Goal: Information Seeking & Learning: Learn about a topic

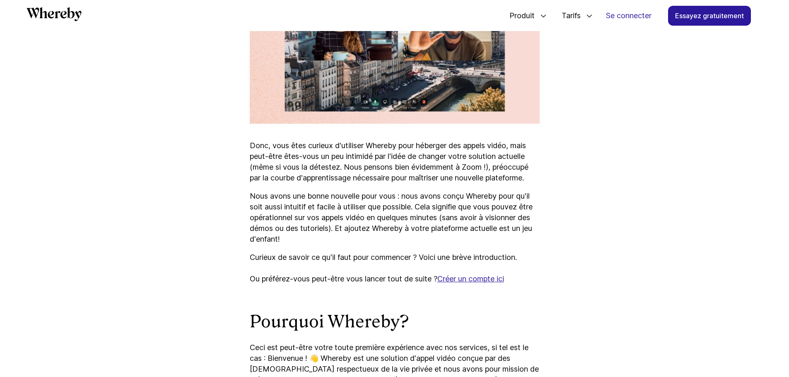
scroll to position [481, 0]
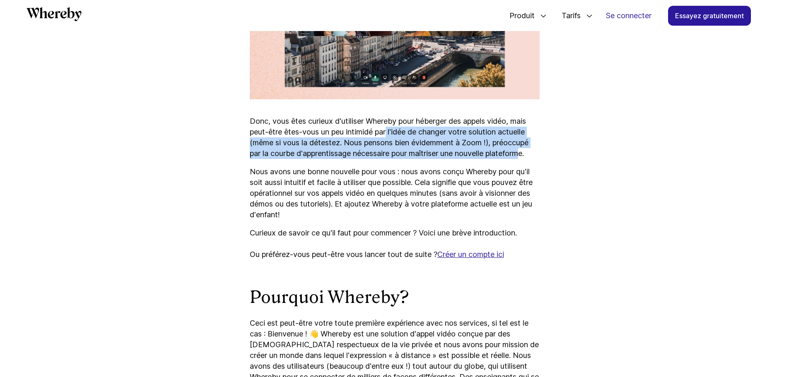
drag, startPoint x: 390, startPoint y: 133, endPoint x: 526, endPoint y: 157, distance: 138.4
click at [526, 157] on font "Donc, vous êtes curieux d'utiliser Whereby pour héberger des appels vidéo, mais…" at bounding box center [389, 137] width 279 height 41
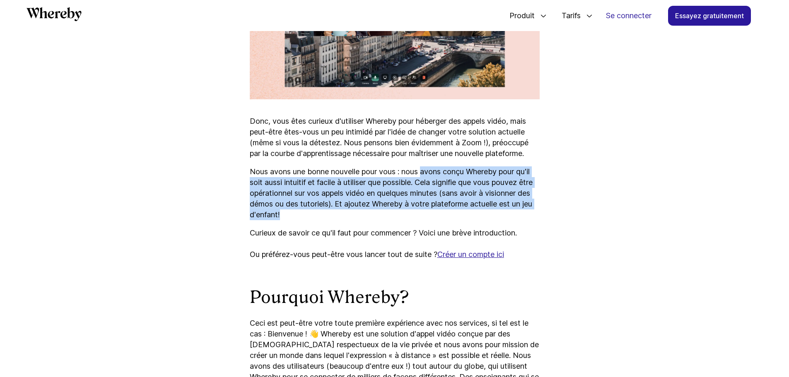
drag, startPoint x: 425, startPoint y: 172, endPoint x: 518, endPoint y: 210, distance: 99.8
click at [518, 210] on p "Nous avons une bonne nouvelle pour vous : nous avons conçu Whereby pour qu'il s…" at bounding box center [395, 193] width 290 height 54
click at [322, 195] on font "Nous avons une bonne nouvelle pour vous : nous avons conçu Whereby pour qu'il s…" at bounding box center [391, 193] width 283 height 52
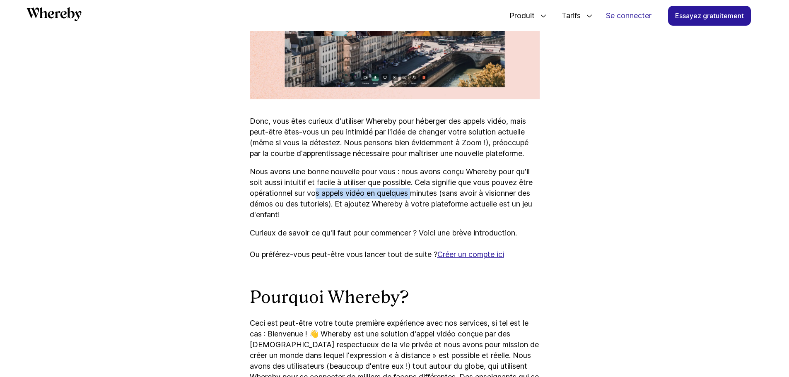
drag, startPoint x: 333, startPoint y: 194, endPoint x: 434, endPoint y: 195, distance: 101.1
click at [434, 195] on font "Nous avons une bonne nouvelle pour vous : nous avons conçu Whereby pour qu'il s…" at bounding box center [391, 193] width 283 height 52
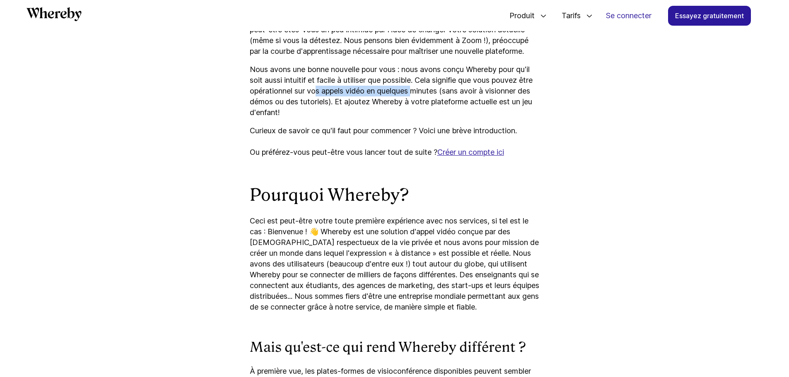
scroll to position [605, 0]
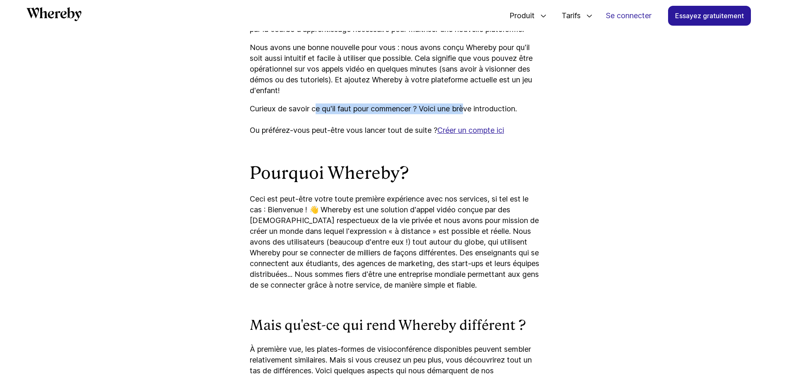
drag, startPoint x: 316, startPoint y: 105, endPoint x: 468, endPoint y: 106, distance: 152.8
click at [468, 106] on font "Curieux de savoir ce qu'il faut pour commencer ? Voici une brève introduction." at bounding box center [383, 108] width 267 height 9
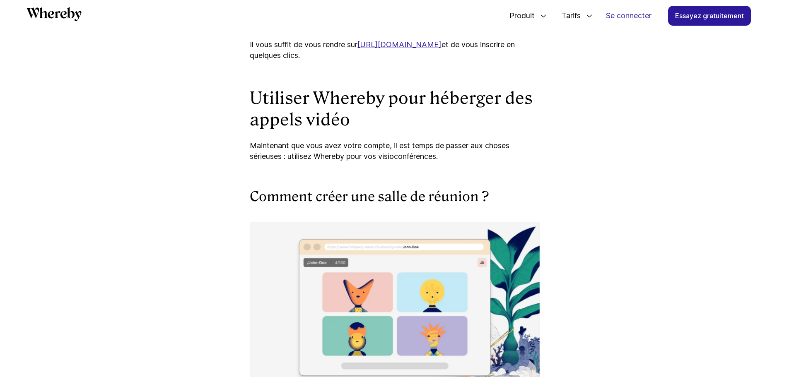
scroll to position [1806, 0]
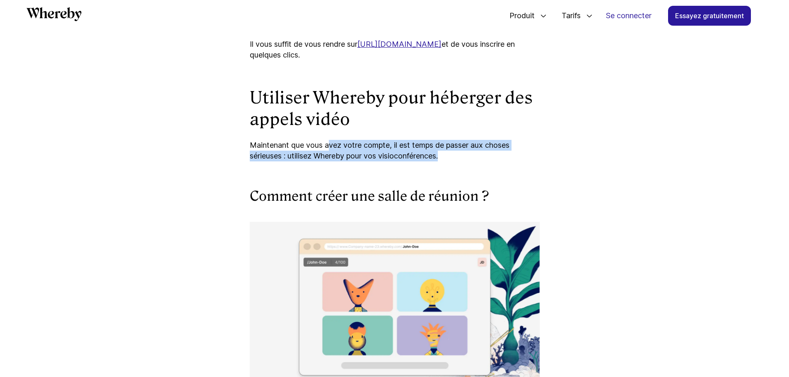
drag, startPoint x: 328, startPoint y: 169, endPoint x: 451, endPoint y: 176, distance: 124.0
click at [451, 162] on p "Maintenant que vous avez votre compte, il est temps de passer aux choses sérieu…" at bounding box center [395, 151] width 290 height 22
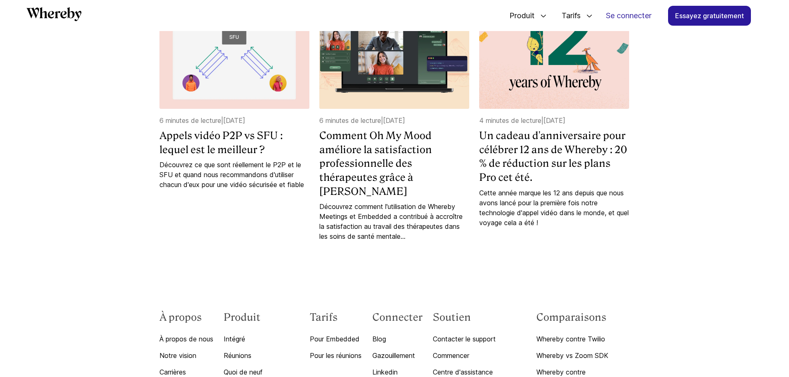
scroll to position [3592, 0]
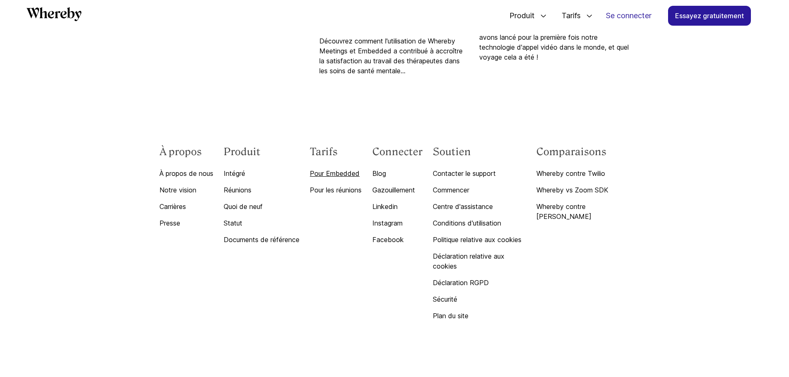
click at [347, 174] on font "Pour Embedded" at bounding box center [335, 173] width 50 height 8
